Goal: Information Seeking & Learning: Compare options

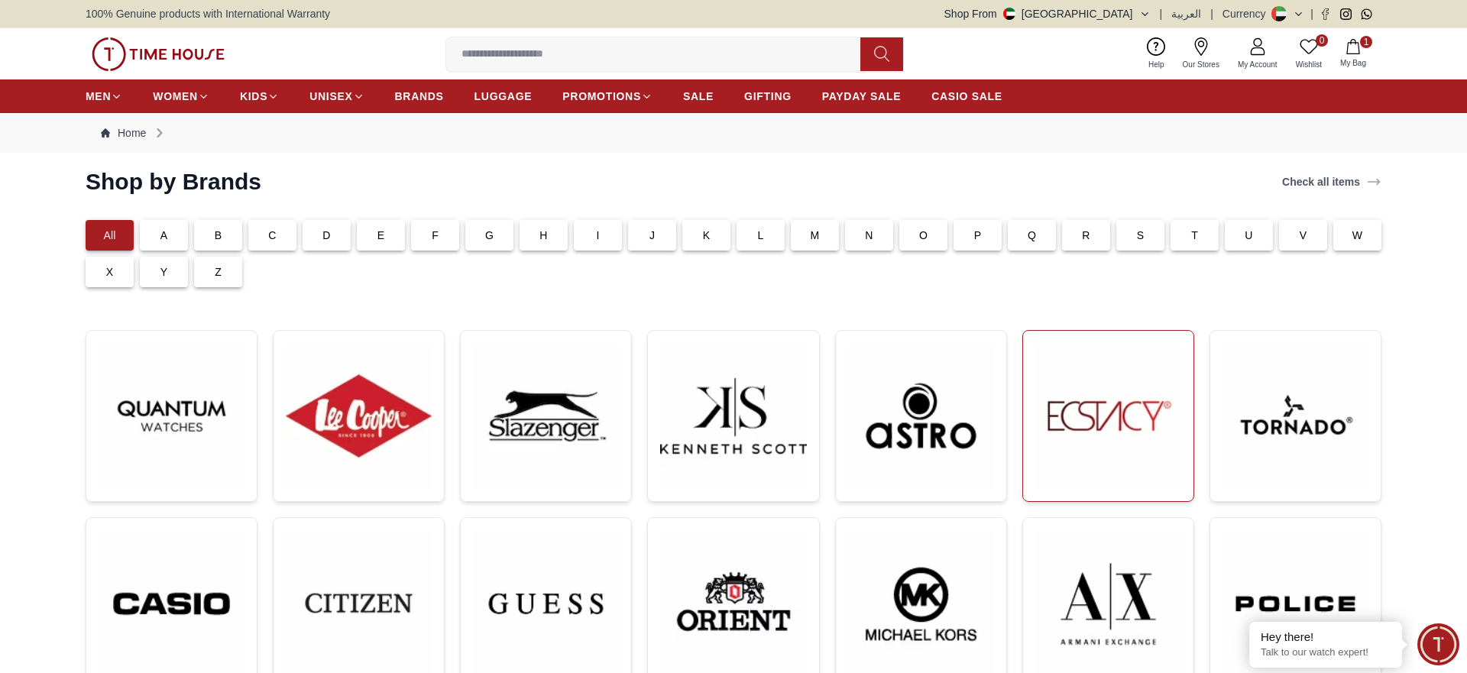
click at [1079, 451] on img at bounding box center [1108, 416] width 146 height 146
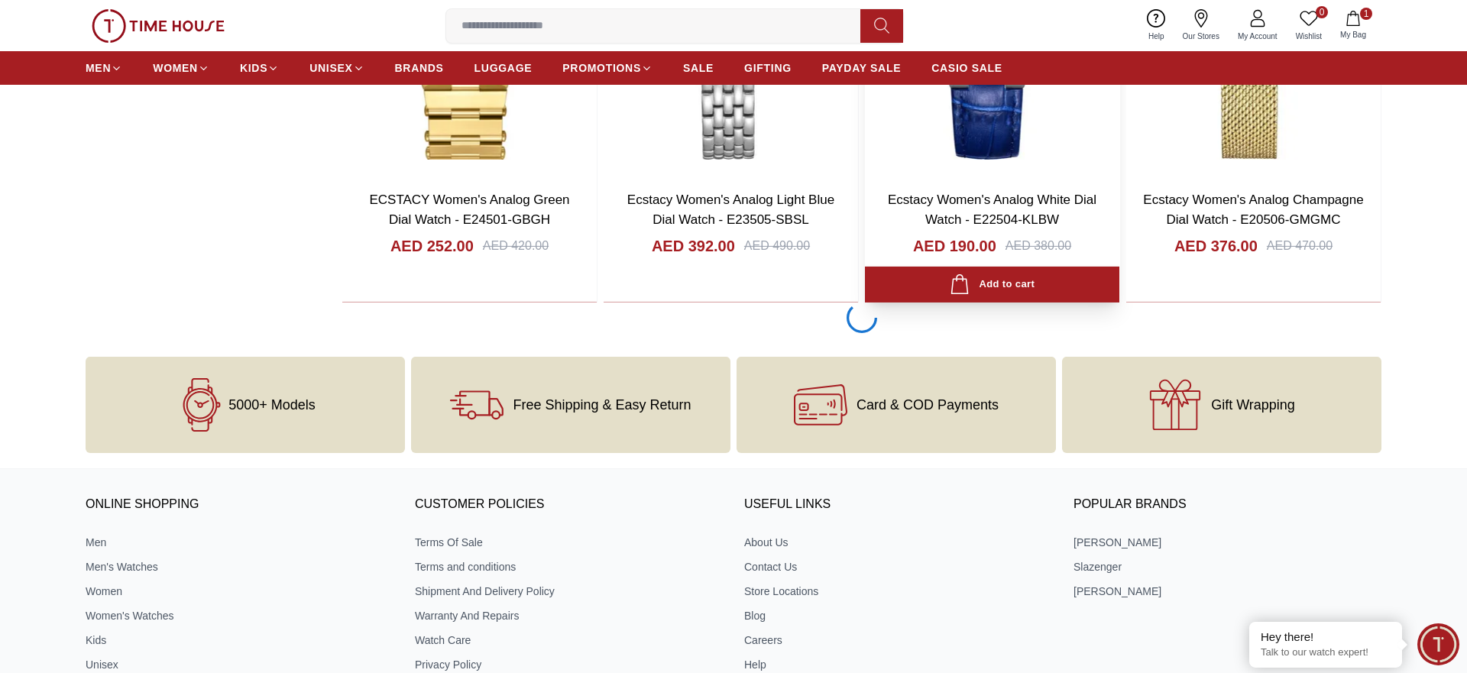
scroll to position [2805, 0]
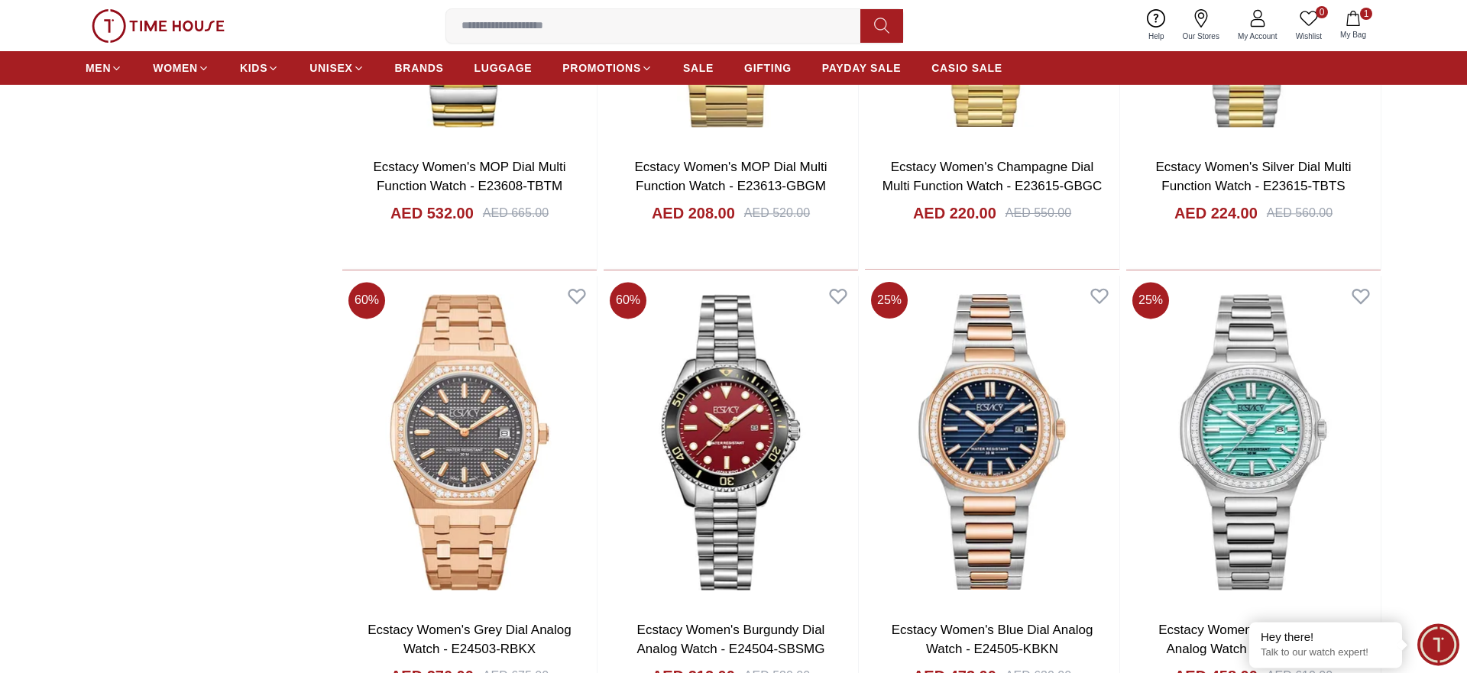
scroll to position [5766, 0]
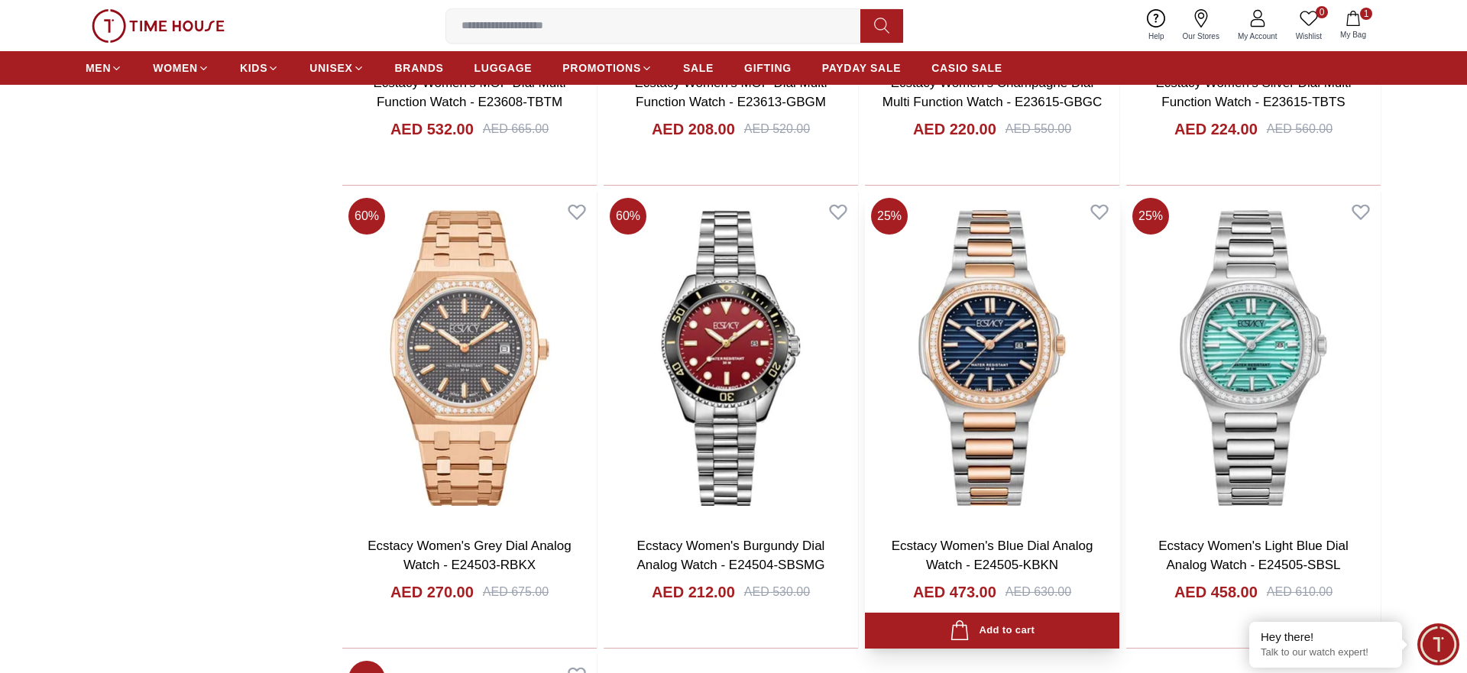
click at [970, 366] on img at bounding box center [992, 358] width 254 height 332
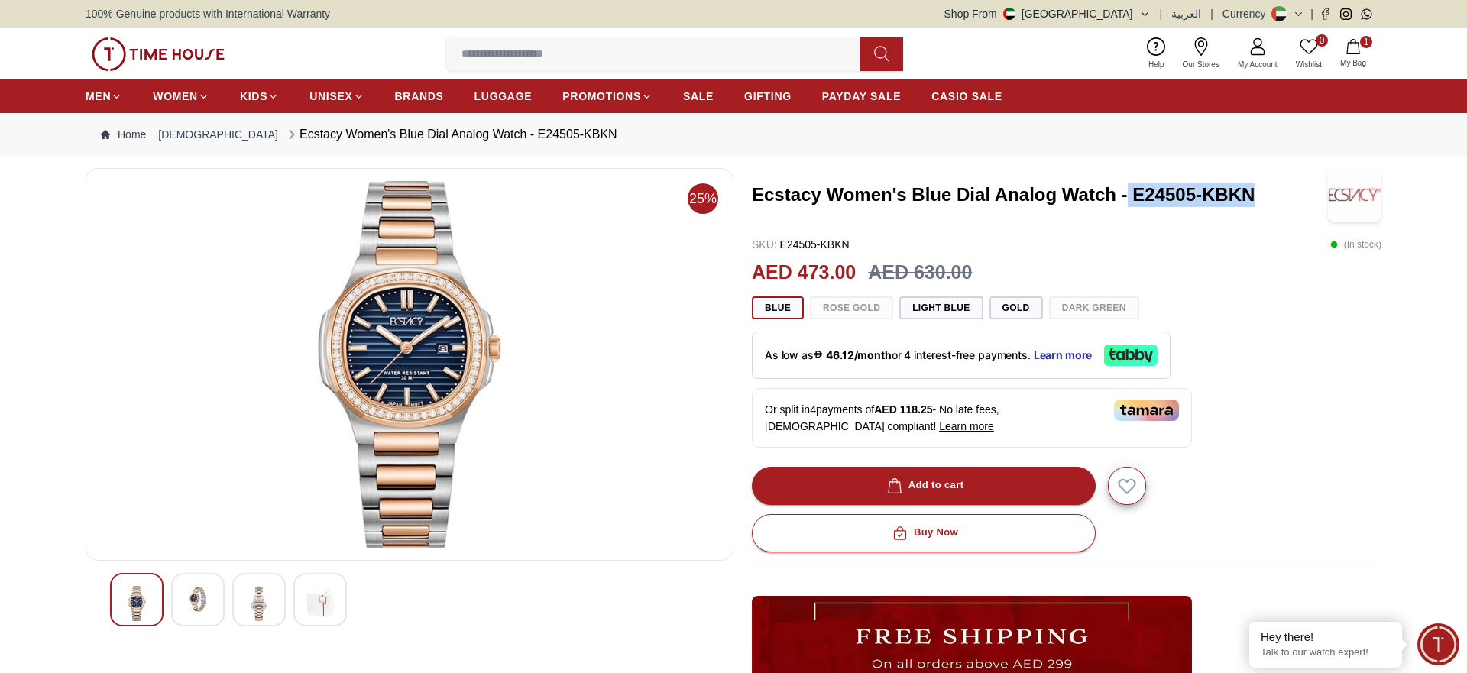
drag, startPoint x: 1264, startPoint y: 183, endPoint x: 1130, endPoint y: 192, distance: 134.8
click at [1130, 192] on h3 "Ecstacy Women's Blue Dial Analog Watch - E24505-KBKN" at bounding box center [1040, 195] width 576 height 24
copy h3 "E24505-KBKN"
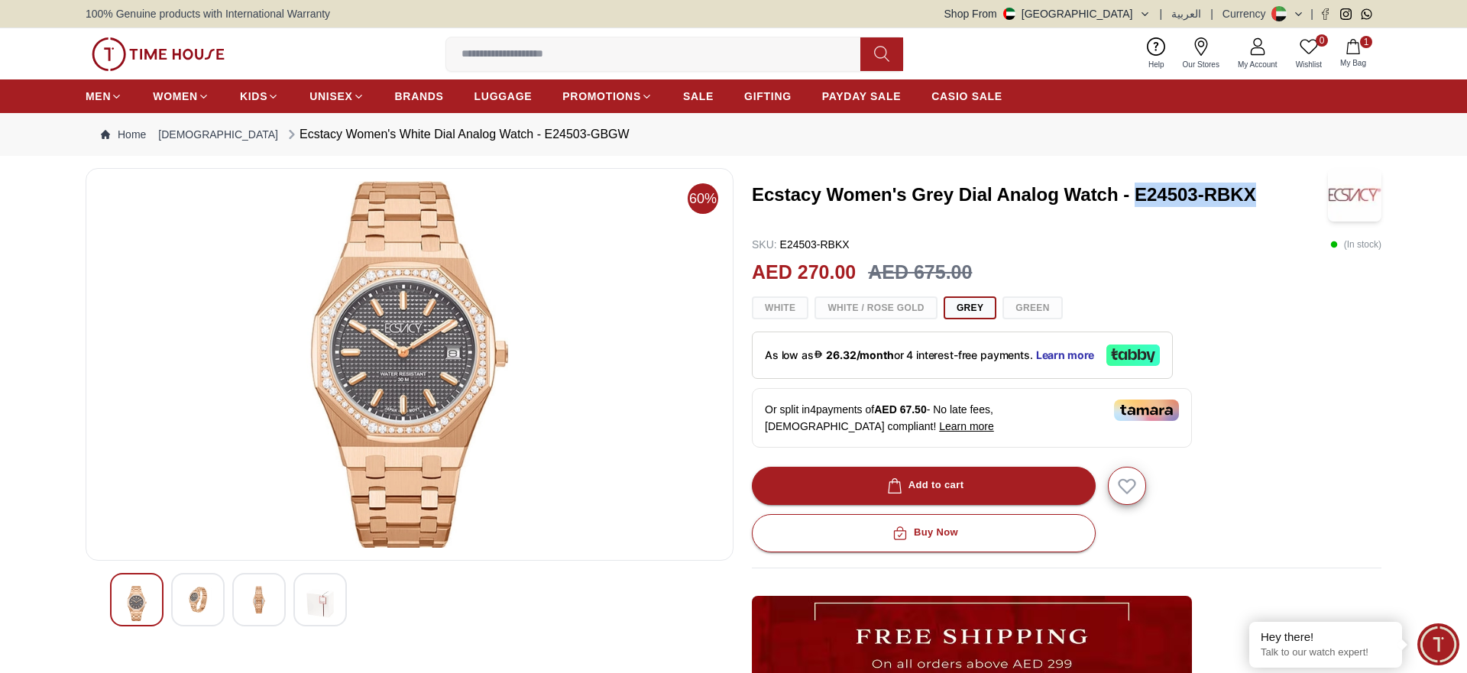
drag, startPoint x: 1262, startPoint y: 192, endPoint x: 1138, endPoint y: 196, distance: 123.8
click at [1138, 196] on h3 "Ecstacy Women's Grey Dial Analog Watch - E24503-RBKX" at bounding box center [1040, 195] width 576 height 24
copy h3 "E24503-RBKX"
